Goal: Transaction & Acquisition: Download file/media

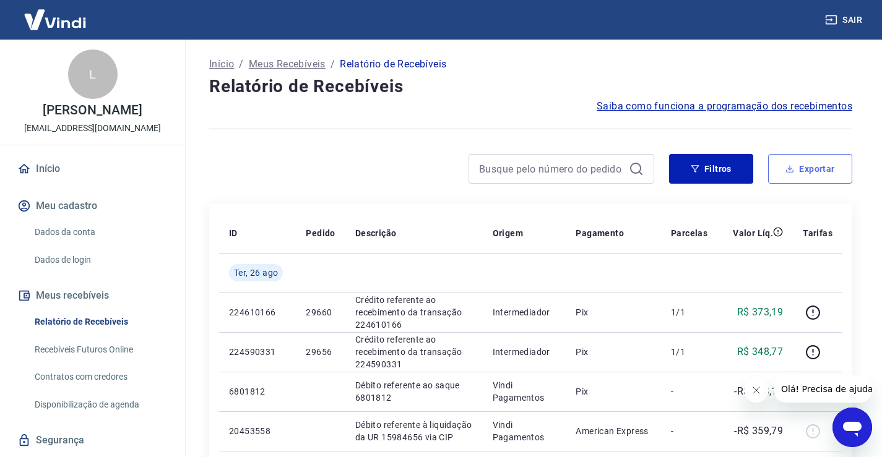
click at [833, 165] on button "Exportar" at bounding box center [810, 169] width 84 height 30
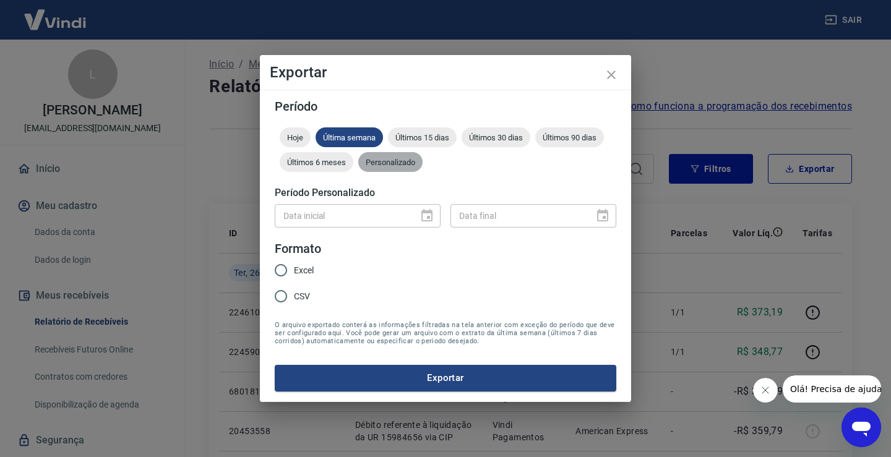
click at [371, 163] on span "Personalizado" at bounding box center [390, 162] width 64 height 9
click at [430, 218] on icon "Choose date" at bounding box center [427, 215] width 11 height 12
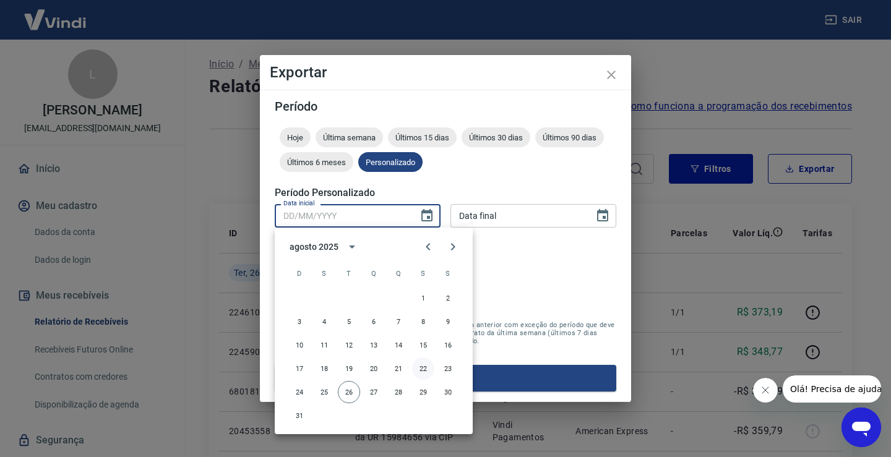
click at [424, 371] on button "22" at bounding box center [423, 369] width 22 height 22
type input "[DATE]"
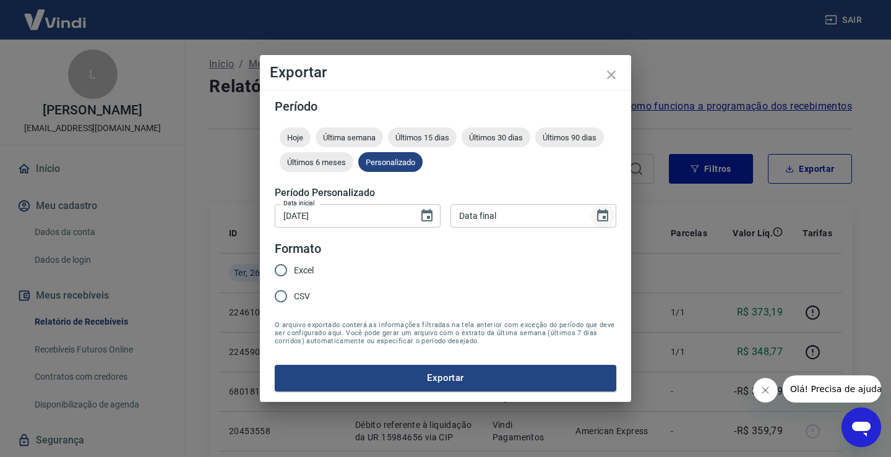
click at [608, 214] on icon "Choose date" at bounding box center [602, 215] width 11 height 12
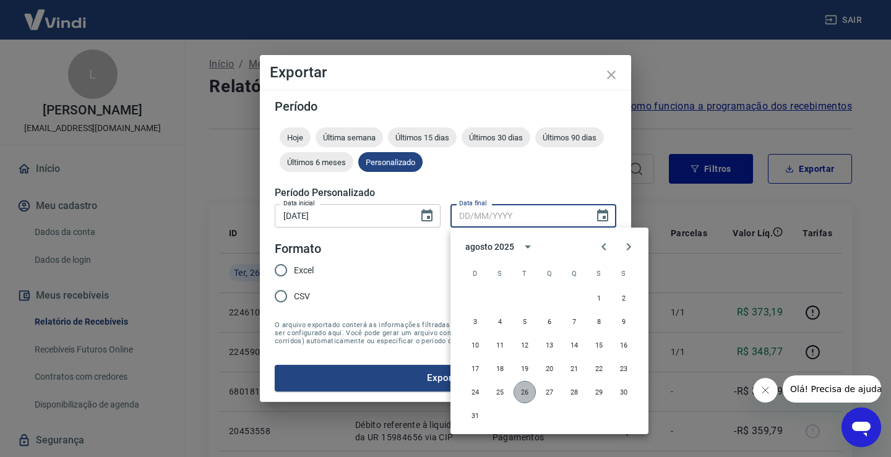
click at [524, 394] on button "26" at bounding box center [525, 392] width 22 height 22
type input "[DATE]"
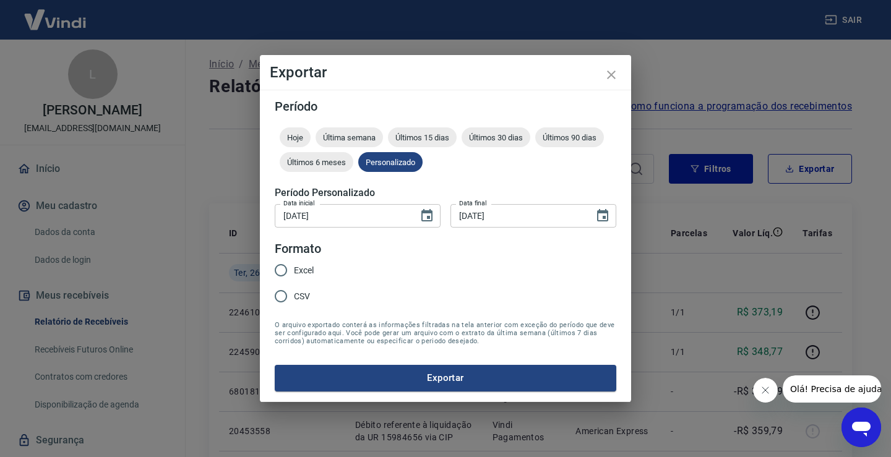
click at [296, 274] on span "Excel" at bounding box center [304, 270] width 20 height 13
click at [294, 274] on input "Excel" at bounding box center [281, 270] width 26 height 26
radio input "true"
click at [411, 384] on button "Exportar" at bounding box center [446, 378] width 342 height 26
